Goal: Task Accomplishment & Management: Complete application form

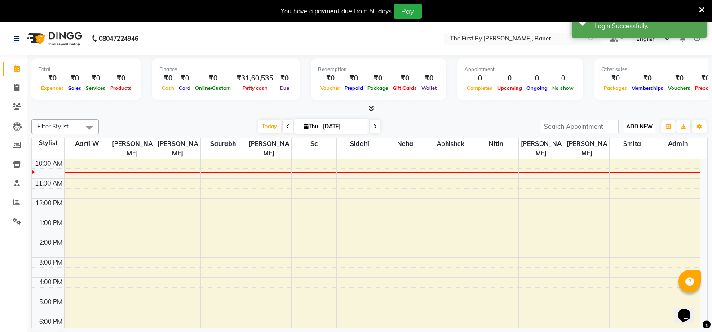
click at [650, 128] on span "ADD NEW" at bounding box center [639, 126] width 26 height 7
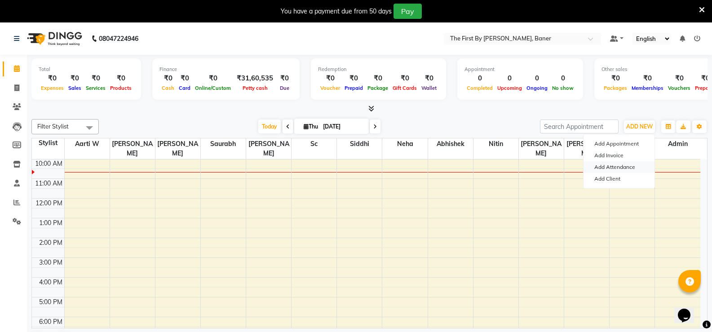
click at [620, 169] on link "Add Attendance" at bounding box center [618, 167] width 71 height 12
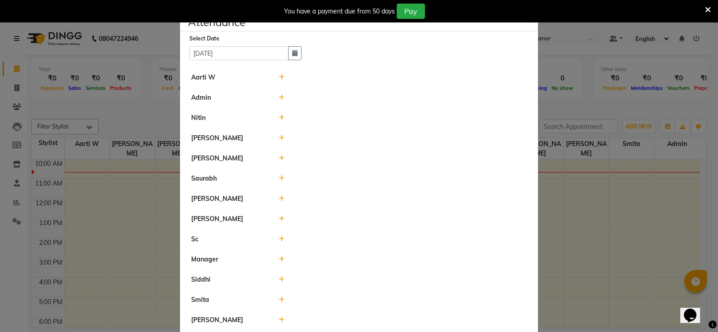
click at [280, 79] on icon at bounding box center [282, 77] width 6 height 6
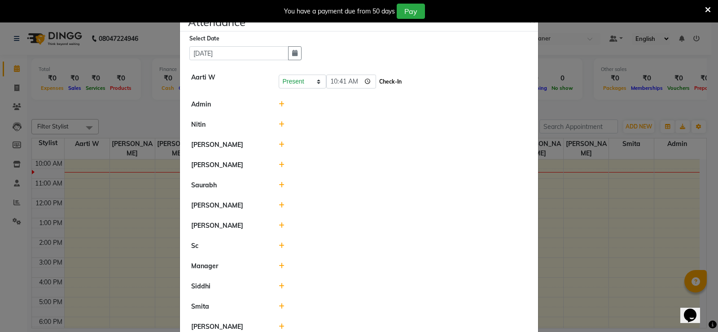
click at [385, 84] on button "Check-In" at bounding box center [390, 81] width 27 height 13
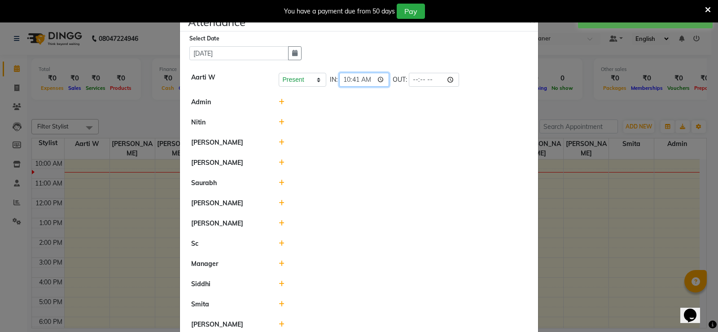
click at [355, 80] on input "10:41" at bounding box center [364, 80] width 50 height 14
type input "10:00"
click at [412, 80] on input "time" at bounding box center [434, 80] width 50 height 14
type input "19:00"
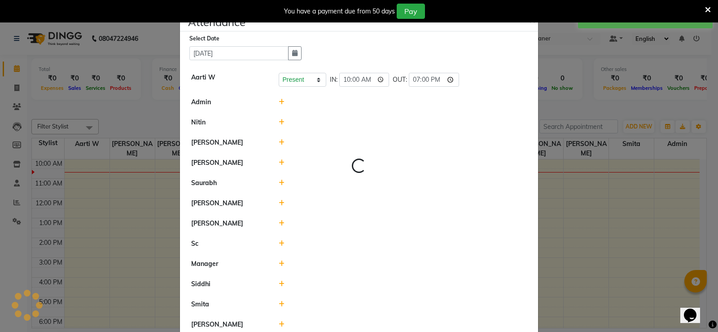
click at [358, 136] on li "[PERSON_NAME]" at bounding box center [359, 142] width 354 height 21
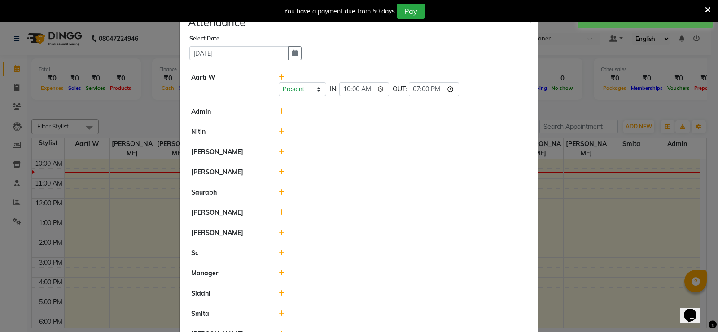
click at [279, 111] on icon at bounding box center [282, 111] width 6 height 6
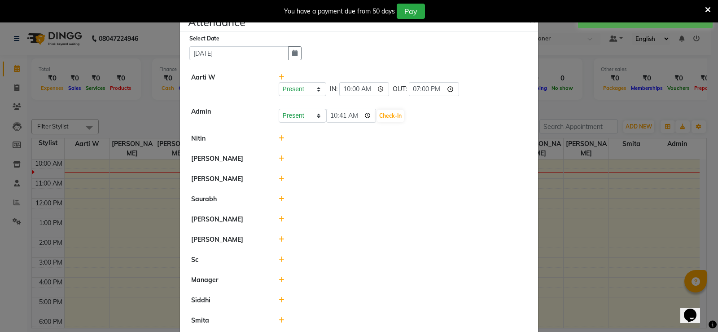
click at [279, 139] on icon at bounding box center [282, 138] width 6 height 6
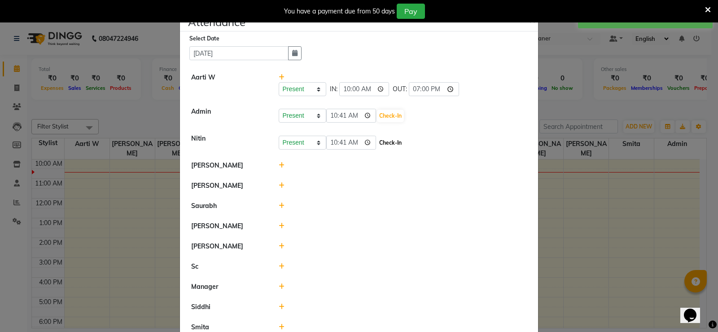
click at [382, 144] on button "Check-In" at bounding box center [390, 142] width 27 height 13
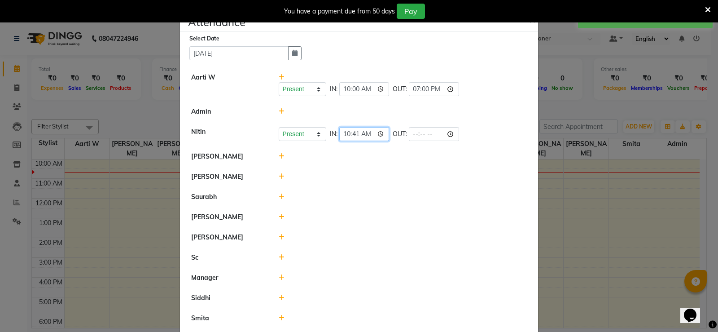
click at [355, 136] on input "10:41" at bounding box center [364, 134] width 50 height 14
type input "10:00"
click at [417, 134] on input "time" at bounding box center [434, 134] width 50 height 14
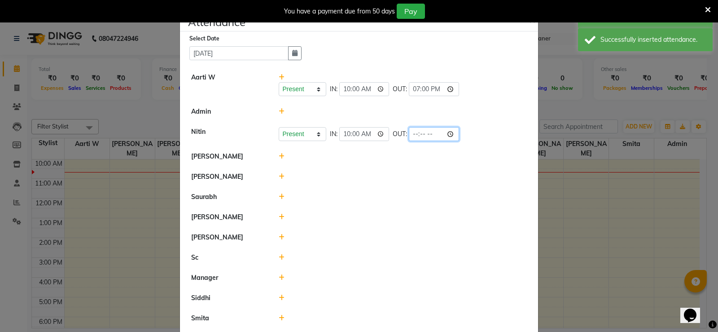
click at [416, 134] on input "time" at bounding box center [434, 134] width 50 height 14
type input "19:00"
click at [392, 169] on li "[PERSON_NAME]" at bounding box center [359, 177] width 354 height 21
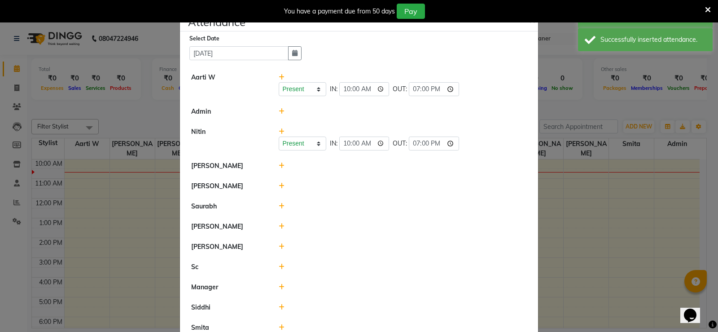
click at [275, 163] on div at bounding box center [403, 165] width 262 height 9
click at [280, 163] on icon at bounding box center [282, 166] width 6 height 6
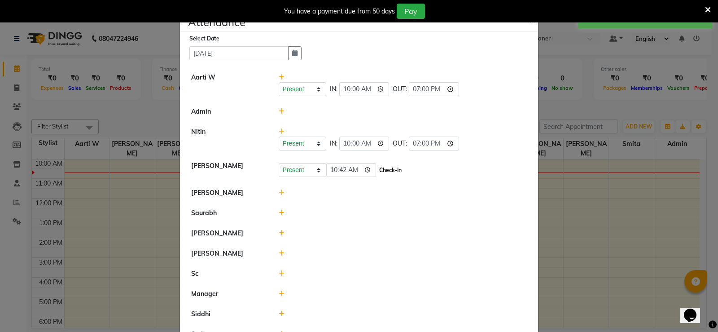
click at [391, 171] on button "Check-In" at bounding box center [390, 170] width 27 height 13
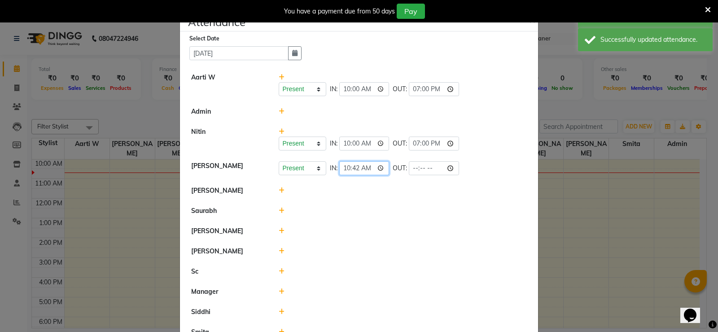
click at [353, 169] on input "10:42" at bounding box center [364, 168] width 50 height 14
type input "10:00"
click at [374, 215] on li "Saurabh" at bounding box center [359, 211] width 354 height 21
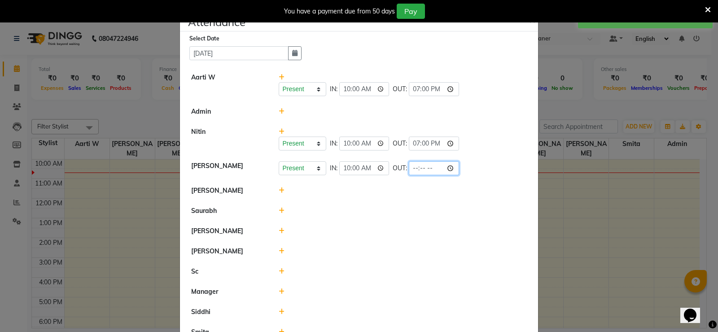
click at [413, 170] on input "time" at bounding box center [434, 168] width 50 height 14
type input "19:00"
click at [358, 222] on li "[PERSON_NAME]" at bounding box center [359, 231] width 354 height 21
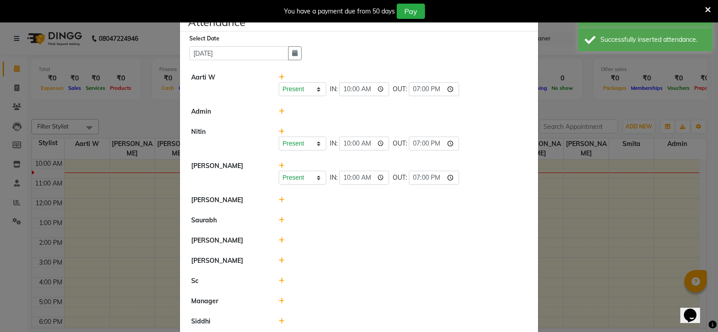
click at [279, 199] on icon at bounding box center [282, 200] width 6 height 6
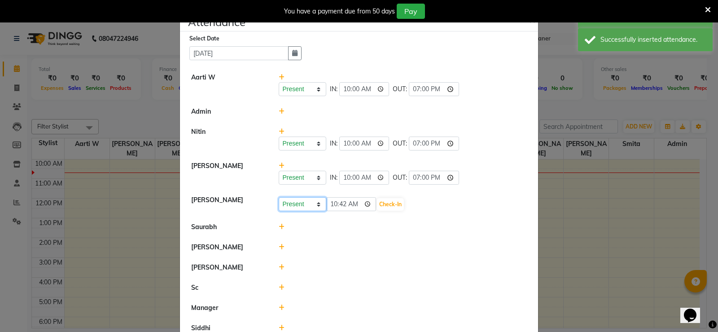
click at [290, 205] on select "Present Absent Late Half Day Weekly Off" at bounding box center [303, 204] width 48 height 14
select select "A"
click at [279, 197] on select "Present Absent Late Half Day Weekly Off" at bounding box center [303, 204] width 48 height 14
click at [338, 202] on button "Save" at bounding box center [336, 204] width 18 height 13
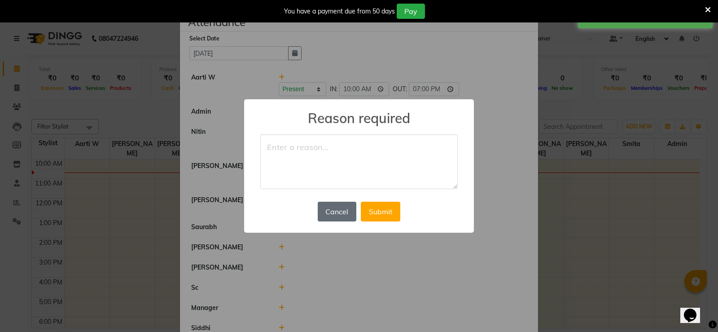
click at [324, 215] on button "Cancel" at bounding box center [337, 212] width 39 height 20
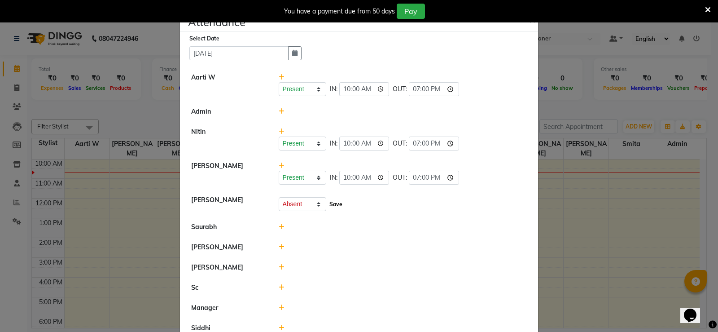
click at [335, 202] on button "Save" at bounding box center [336, 204] width 18 height 13
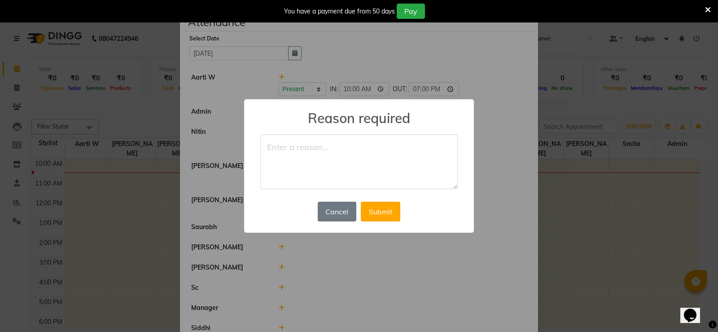
click at [283, 149] on textarea at bounding box center [359, 161] width 198 height 55
type textarea "Not Present"
click at [391, 215] on button "Submit" at bounding box center [381, 212] width 40 height 20
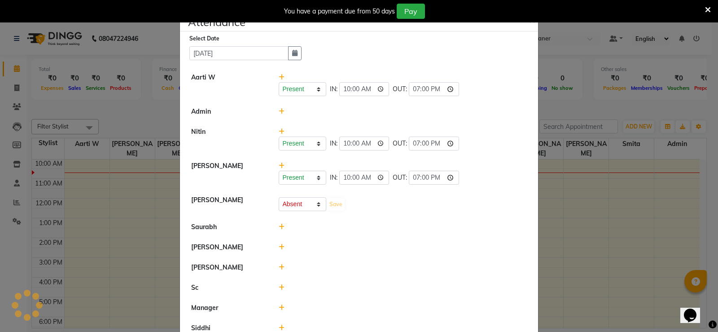
select select "A"
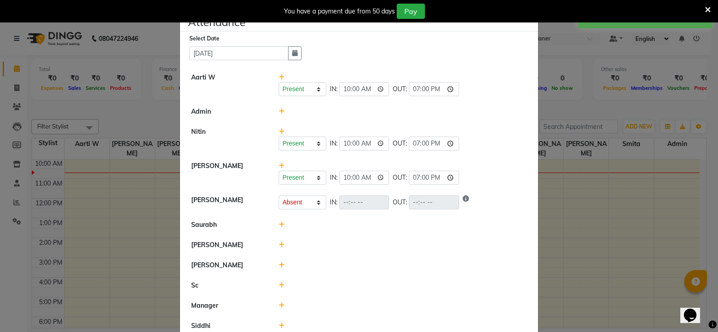
click at [279, 224] on icon at bounding box center [282, 224] width 6 height 6
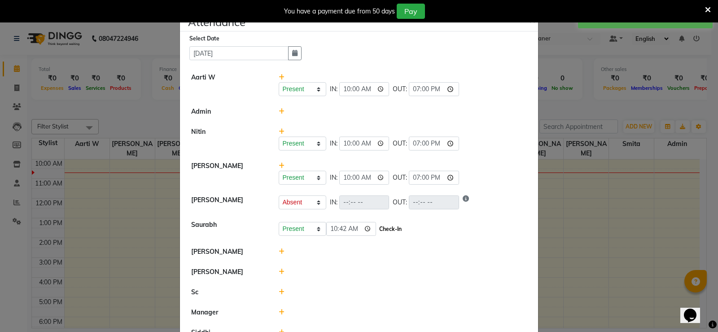
click at [388, 230] on button "Check-In" at bounding box center [390, 229] width 27 height 13
select select "A"
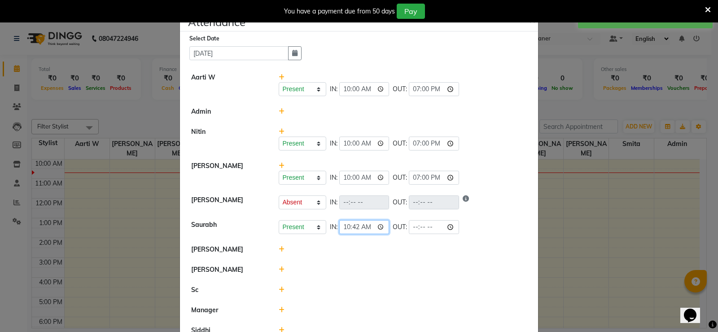
click at [352, 228] on input "10:42" at bounding box center [364, 227] width 50 height 14
type input "10:00"
click at [359, 233] on input "10:00" at bounding box center [364, 227] width 50 height 14
click at [365, 271] on div at bounding box center [403, 269] width 262 height 9
select select "A"
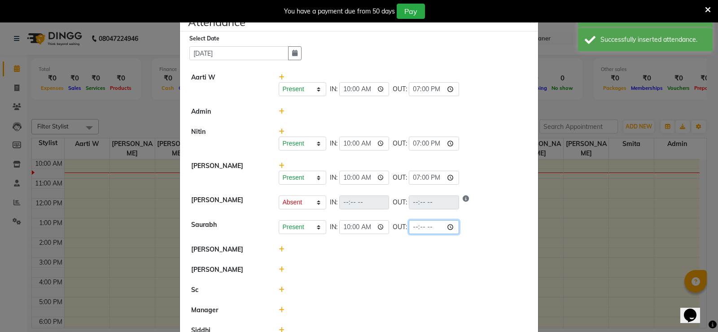
click at [417, 228] on input "time" at bounding box center [434, 227] width 50 height 14
type input "19:00"
click at [368, 266] on div at bounding box center [403, 269] width 262 height 9
select select "A"
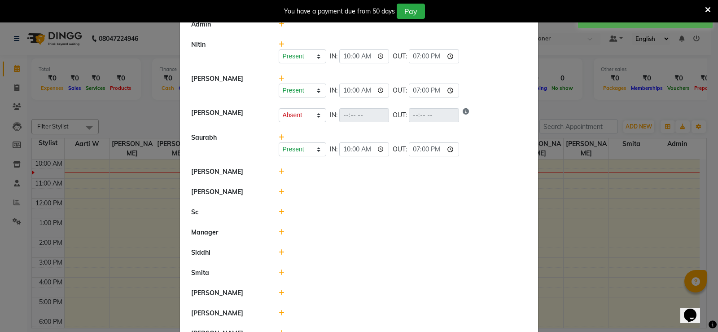
scroll to position [90, 0]
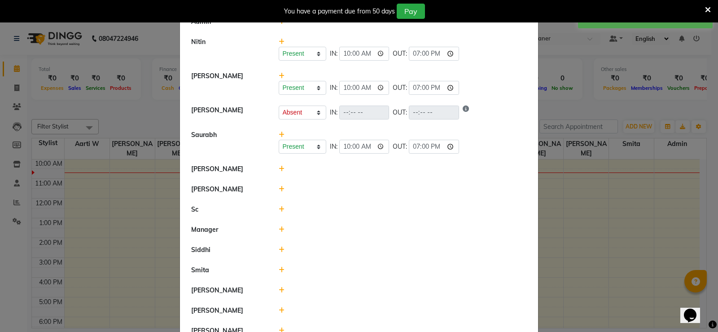
click at [281, 169] on icon at bounding box center [282, 169] width 6 height 6
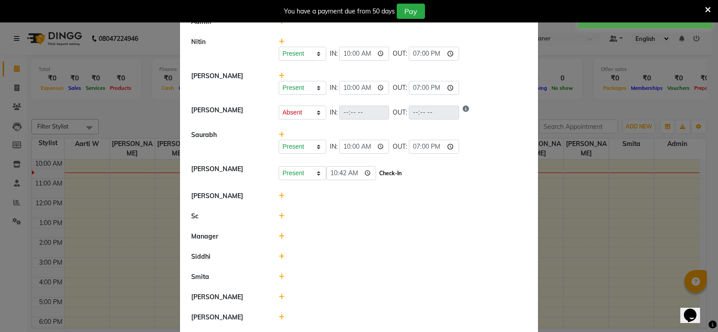
click at [387, 172] on button "Check-In" at bounding box center [390, 173] width 27 height 13
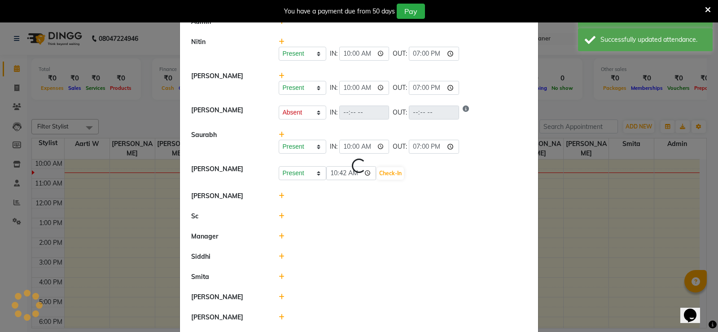
select select "A"
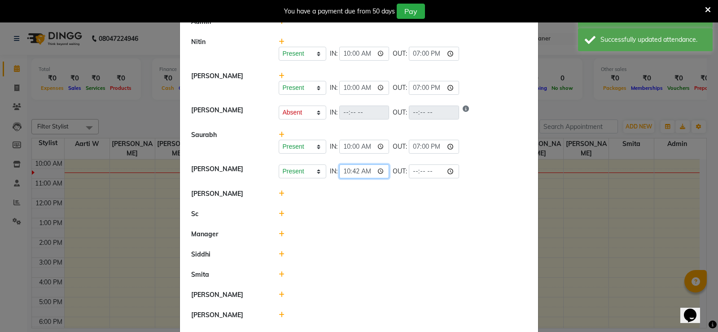
click at [354, 173] on input "10:42" at bounding box center [364, 171] width 50 height 14
type input "10:00"
select select "A"
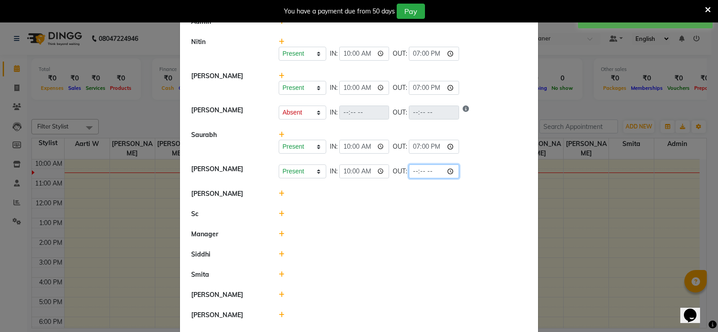
click at [414, 170] on input "time" at bounding box center [434, 171] width 50 height 14
type input "19:00"
select select "A"
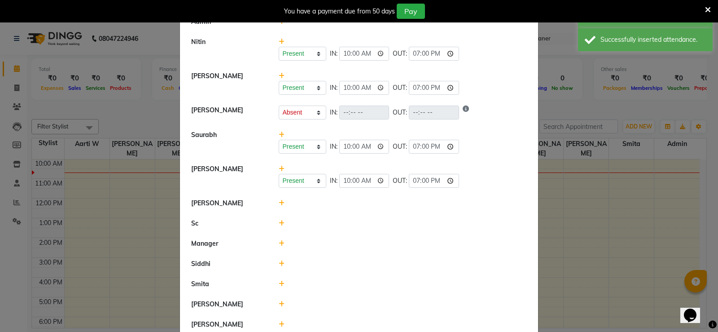
click at [279, 202] on icon at bounding box center [282, 203] width 6 height 6
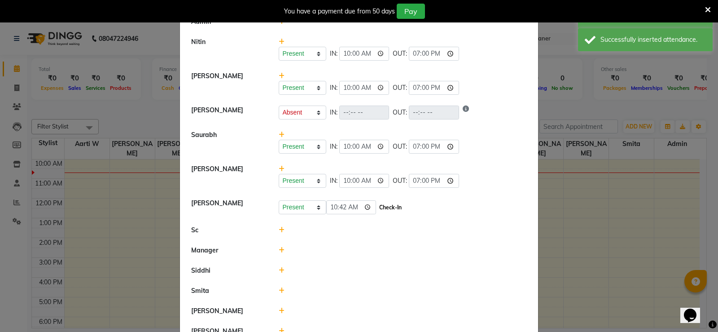
click at [386, 207] on button "Check-In" at bounding box center [390, 207] width 27 height 13
select select "A"
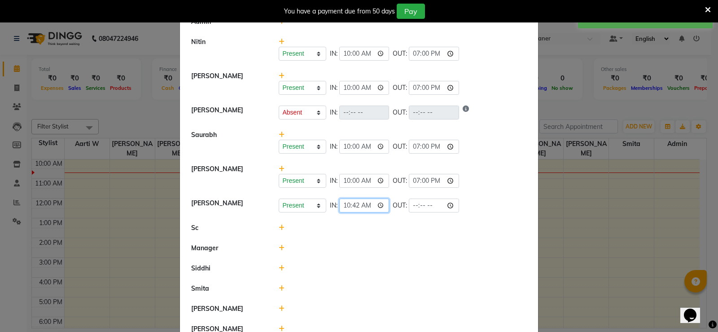
click at [354, 207] on input "10:42" at bounding box center [364, 205] width 50 height 14
type input "10:00"
click at [357, 220] on li "Sc" at bounding box center [359, 228] width 354 height 21
select select "A"
click at [414, 205] on input "time" at bounding box center [434, 205] width 50 height 14
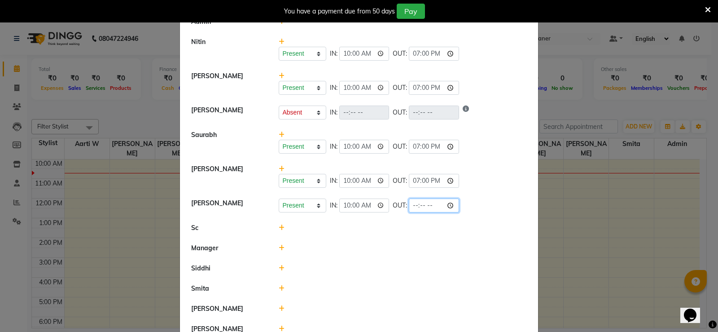
type input "19:00"
click at [368, 252] on div at bounding box center [403, 247] width 262 height 9
select select "A"
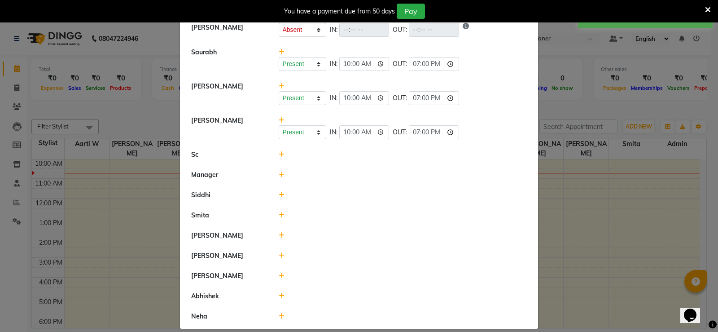
scroll to position [182, 0]
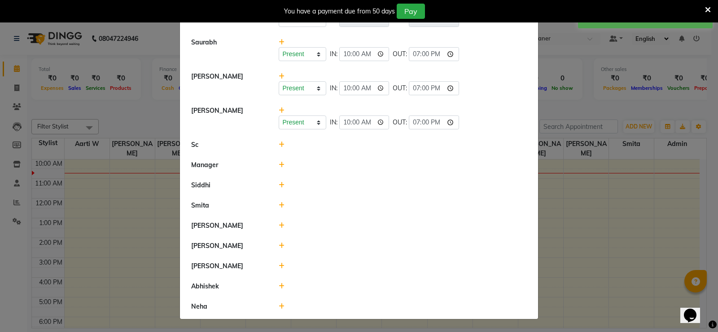
click at [279, 144] on icon at bounding box center [282, 144] width 6 height 6
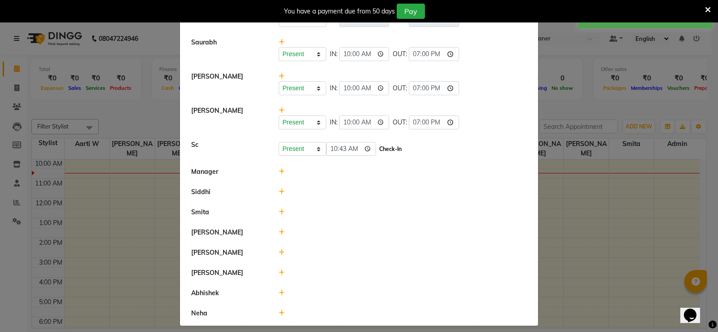
click at [390, 152] on button "Check-In" at bounding box center [390, 149] width 27 height 13
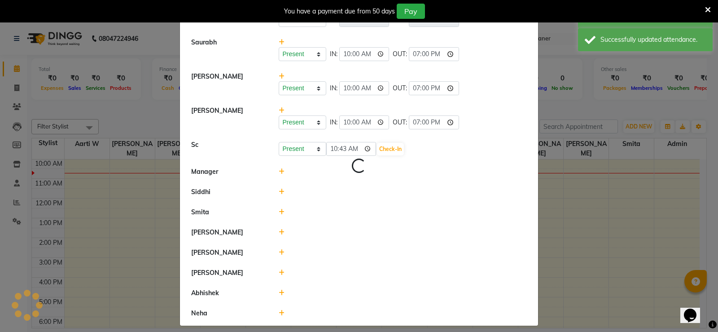
select select "A"
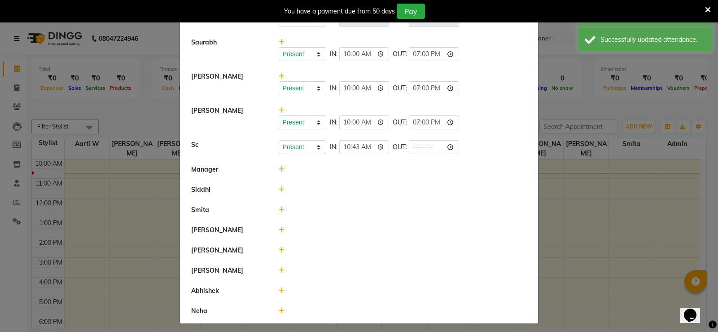
click at [279, 188] on icon at bounding box center [282, 189] width 6 height 6
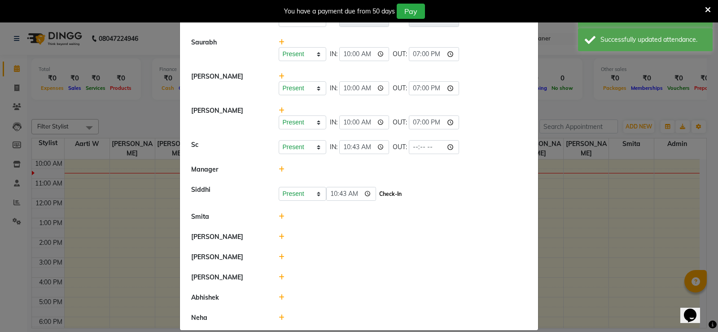
click at [394, 194] on button "Check-In" at bounding box center [390, 194] width 27 height 13
select select "A"
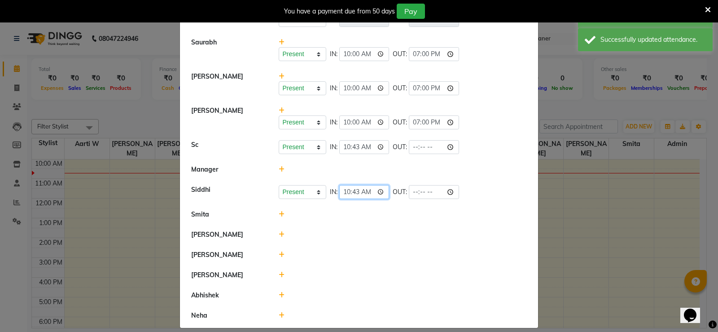
click at [352, 192] on input "10:43" at bounding box center [364, 192] width 50 height 14
type input "10:00"
click at [367, 222] on li "Smita" at bounding box center [359, 214] width 354 height 21
select select "A"
click at [413, 193] on input "time" at bounding box center [434, 192] width 50 height 14
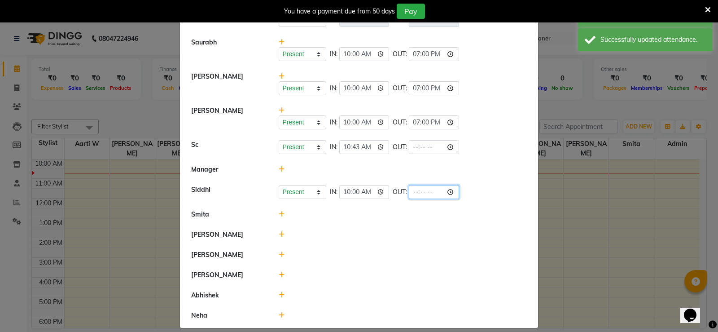
type input "19:00"
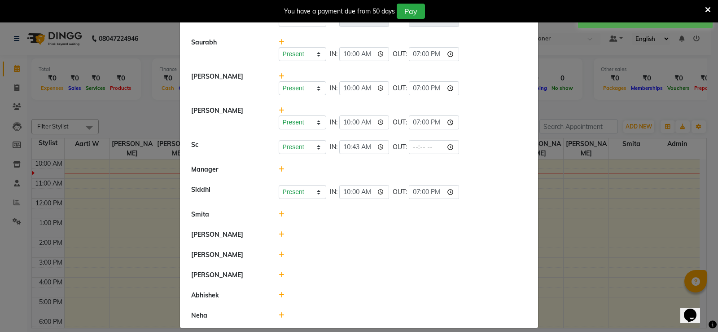
click at [383, 229] on li "[PERSON_NAME]" at bounding box center [359, 234] width 354 height 21
select select "A"
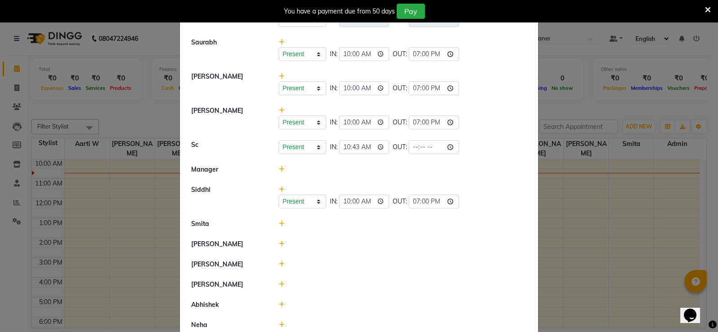
click at [279, 222] on icon at bounding box center [282, 223] width 6 height 6
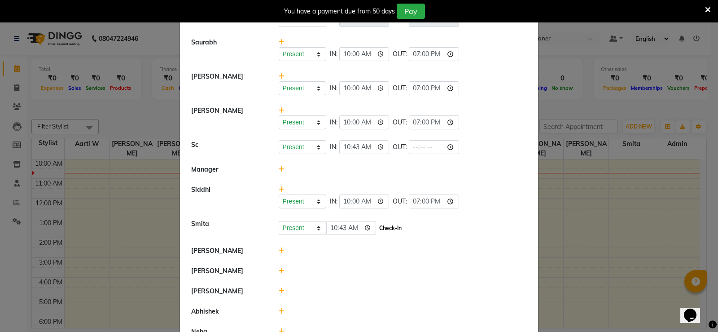
click at [388, 227] on button "Check-In" at bounding box center [390, 228] width 27 height 13
select select "A"
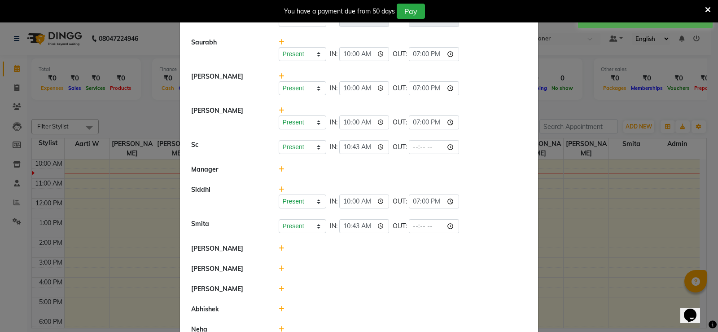
click at [279, 249] on icon at bounding box center [282, 248] width 6 height 6
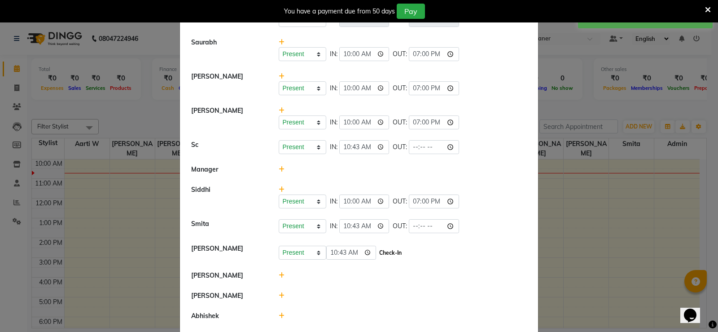
click at [399, 252] on button "Check-In" at bounding box center [390, 252] width 27 height 13
select select "A"
click at [355, 252] on input "10:43" at bounding box center [364, 251] width 50 height 14
type input "10:00"
click at [391, 267] on li "[PERSON_NAME]" at bounding box center [359, 273] width 354 height 21
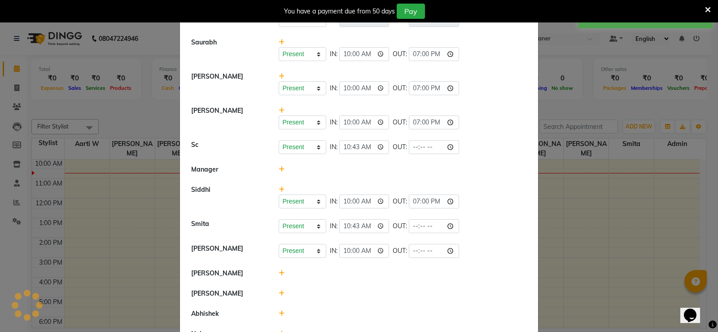
select select "A"
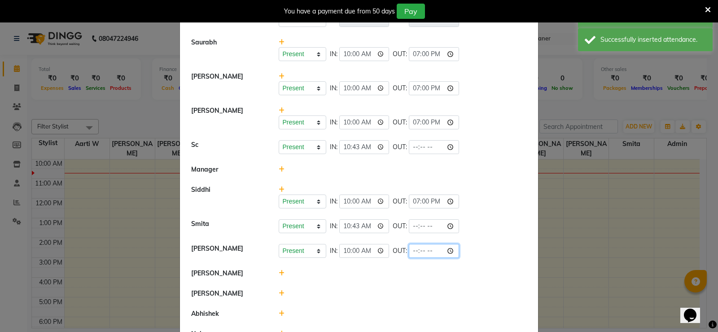
click at [411, 252] on input "time" at bounding box center [434, 251] width 50 height 14
type input "19:00"
click at [338, 280] on li "[PERSON_NAME]" at bounding box center [359, 273] width 354 height 21
select select "A"
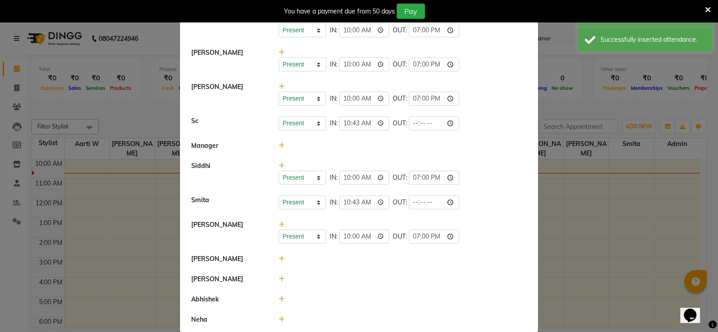
scroll to position [219, 0]
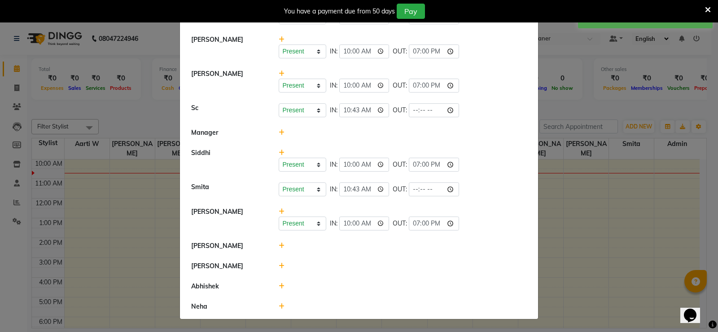
click at [281, 246] on icon at bounding box center [282, 245] width 6 height 6
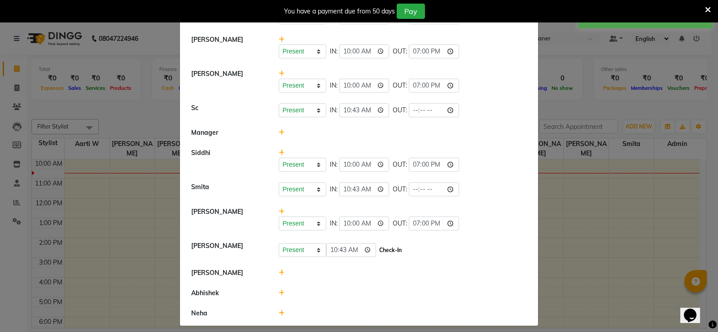
click at [381, 249] on button "Check-In" at bounding box center [390, 250] width 27 height 13
select select "A"
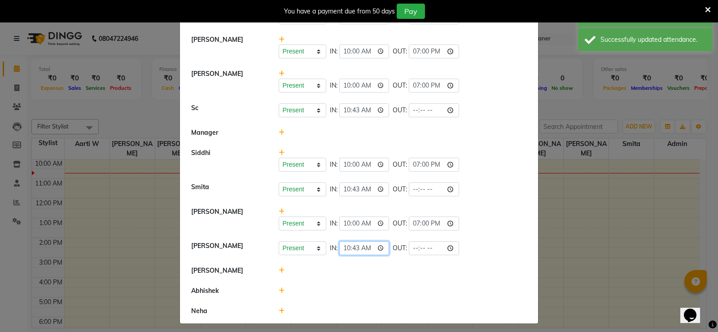
click at [351, 248] on input "10:43" at bounding box center [364, 248] width 50 height 14
type input "10:00"
click at [370, 276] on li "[PERSON_NAME]" at bounding box center [359, 270] width 354 height 21
select select "A"
click at [413, 250] on input "time" at bounding box center [434, 248] width 50 height 14
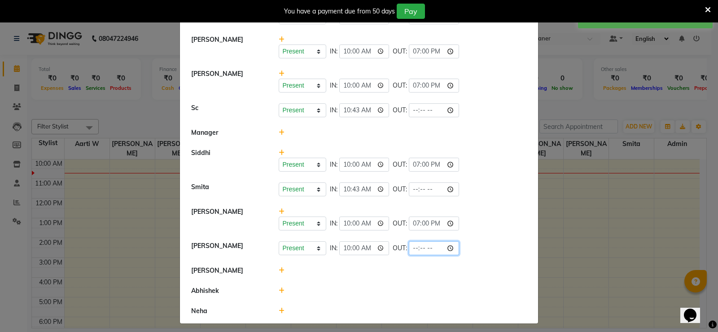
type input "19:00"
click at [307, 286] on div at bounding box center [403, 290] width 262 height 9
select select "A"
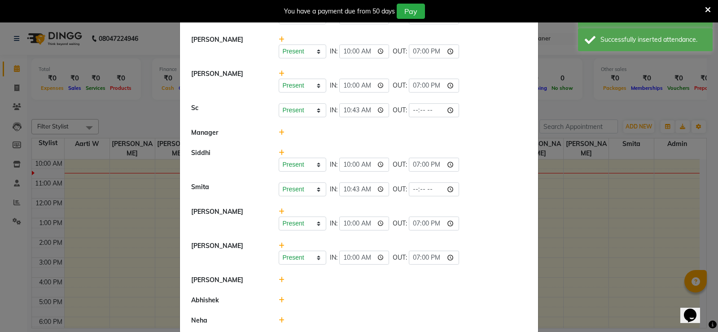
click at [279, 281] on icon at bounding box center [282, 280] width 6 height 6
click at [377, 281] on button "Check-In" at bounding box center [390, 284] width 27 height 13
select select "A"
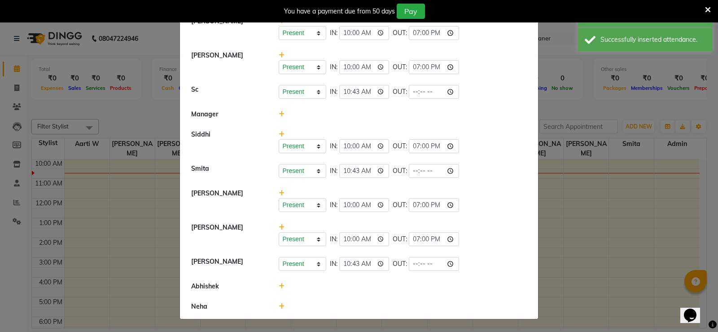
click at [280, 288] on icon at bounding box center [282, 286] width 6 height 6
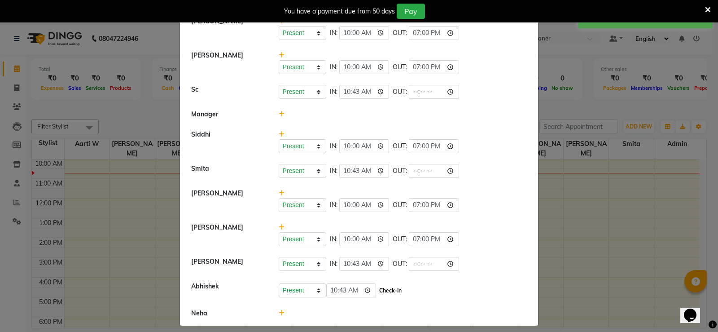
click at [396, 288] on button "Check-In" at bounding box center [390, 290] width 27 height 13
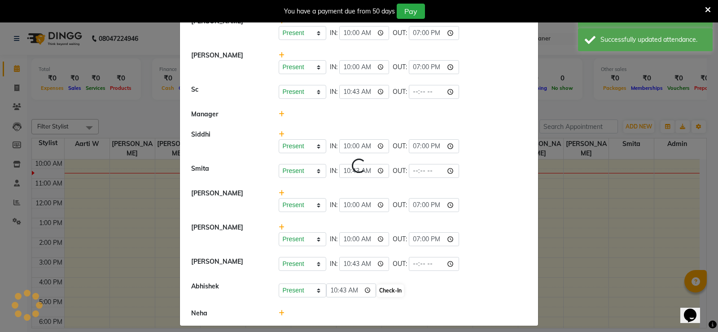
select select "A"
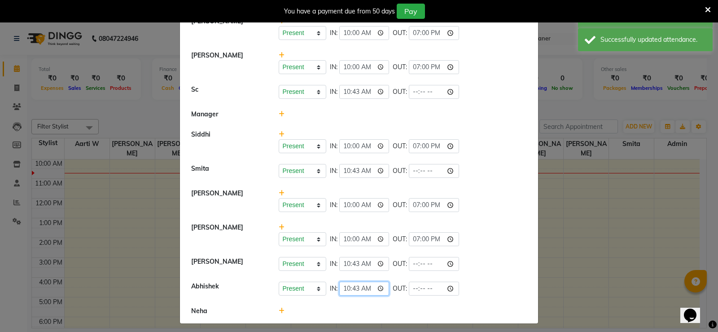
click at [352, 288] on input "10:43" at bounding box center [364, 288] width 50 height 14
type input "10:00"
click at [371, 298] on li "Abhishek Present Absent Late Half Day Weekly Off IN: 10:00 OUT:" at bounding box center [359, 288] width 354 height 25
select select "A"
click at [412, 291] on input "time" at bounding box center [434, 288] width 50 height 14
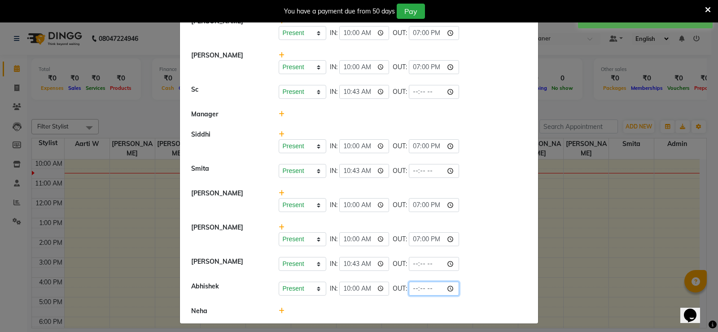
type input "19:00"
click at [410, 294] on input "19:00" at bounding box center [434, 288] width 50 height 14
click at [391, 306] on li "Neha" at bounding box center [359, 311] width 354 height 20
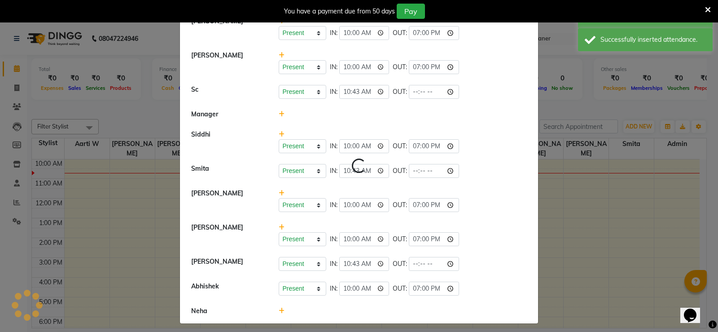
select select "A"
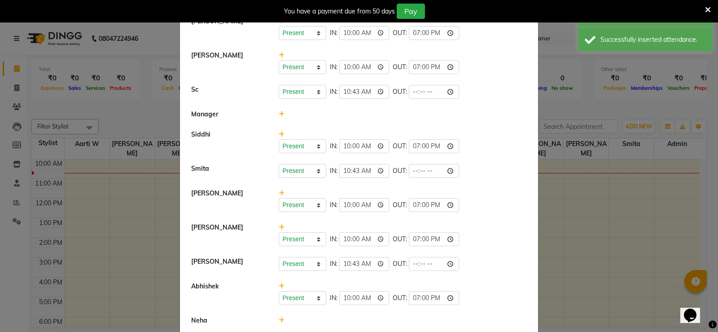
scroll to position [251, 0]
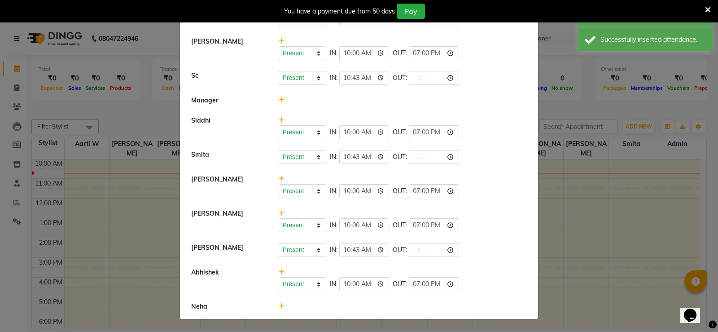
click at [280, 305] on icon at bounding box center [282, 306] width 6 height 6
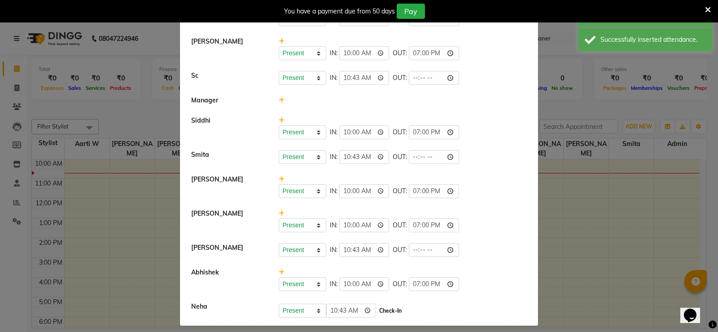
click at [386, 307] on button "Check-In" at bounding box center [390, 310] width 27 height 13
select select "A"
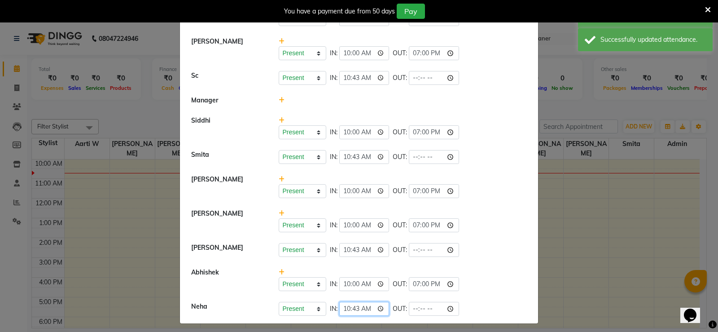
click at [354, 309] on input "10:43" at bounding box center [364, 309] width 50 height 14
type input "10:00"
click at [393, 316] on li "Neha Present Absent Late Half Day Weekly Off IN: 10:00 OUT:" at bounding box center [359, 308] width 354 height 25
select select "A"
click at [413, 312] on input "time" at bounding box center [434, 309] width 50 height 14
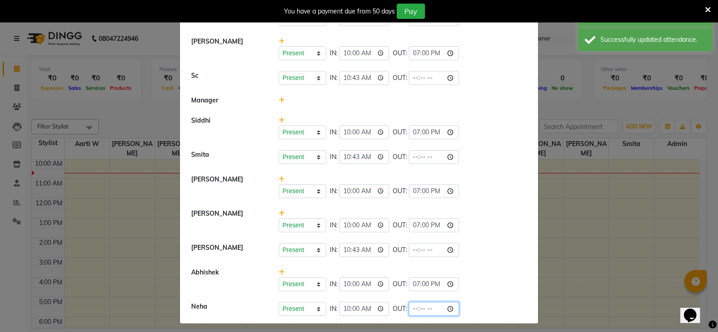
type input "19:00"
click at [485, 292] on li "Abhishek Present Absent Late Half Day Weekly Off IN: 10:00 OUT: 19:00" at bounding box center [359, 279] width 354 height 35
select select "A"
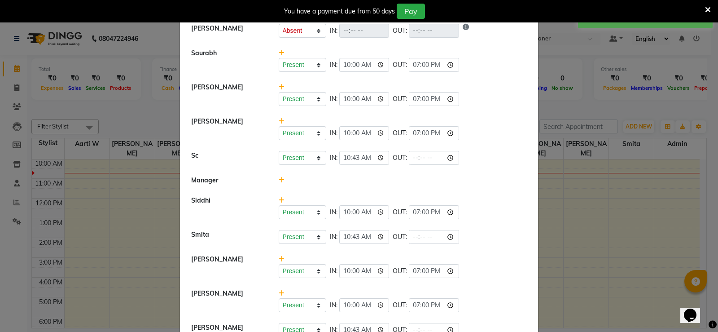
scroll to position [0, 0]
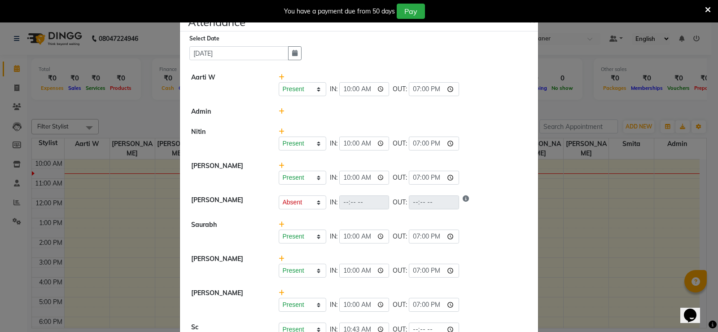
click at [706, 8] on icon at bounding box center [708, 10] width 6 height 8
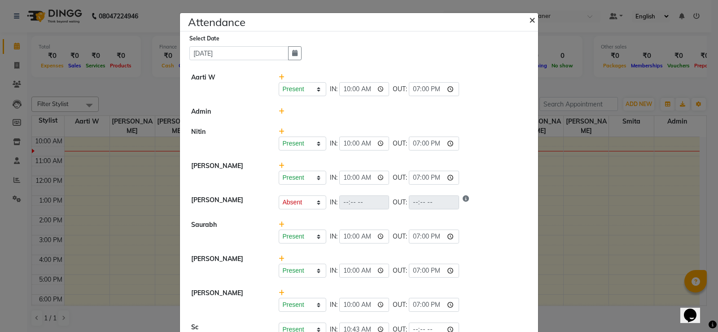
click at [529, 21] on span "×" at bounding box center [532, 19] width 6 height 13
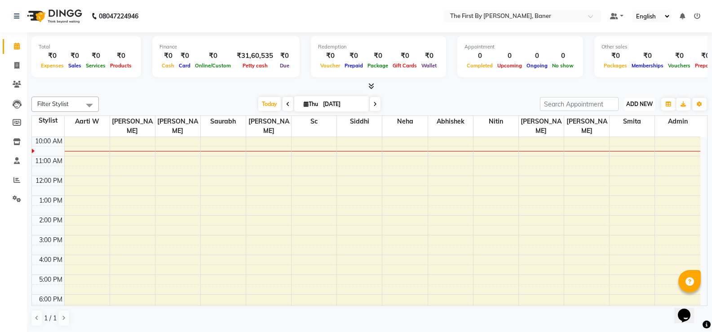
click at [632, 105] on span "ADD NEW" at bounding box center [639, 104] width 26 height 7
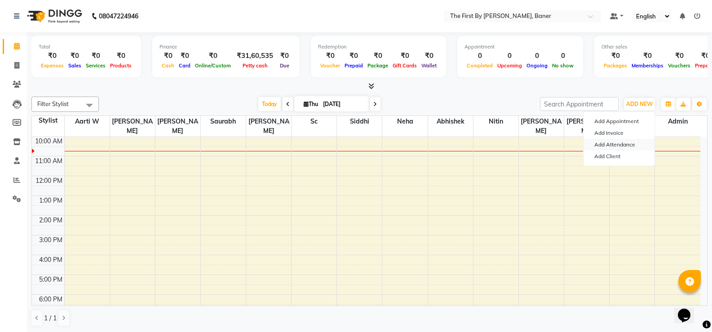
click at [609, 144] on link "Add Attendance" at bounding box center [618, 145] width 71 height 12
select select "A"
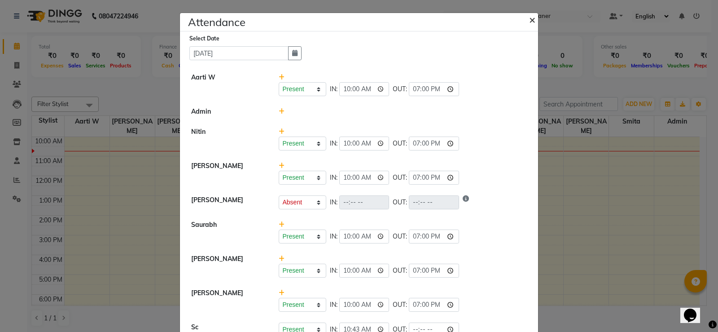
click at [529, 18] on span "×" at bounding box center [532, 19] width 6 height 13
